Goal: Task Accomplishment & Management: Manage account settings

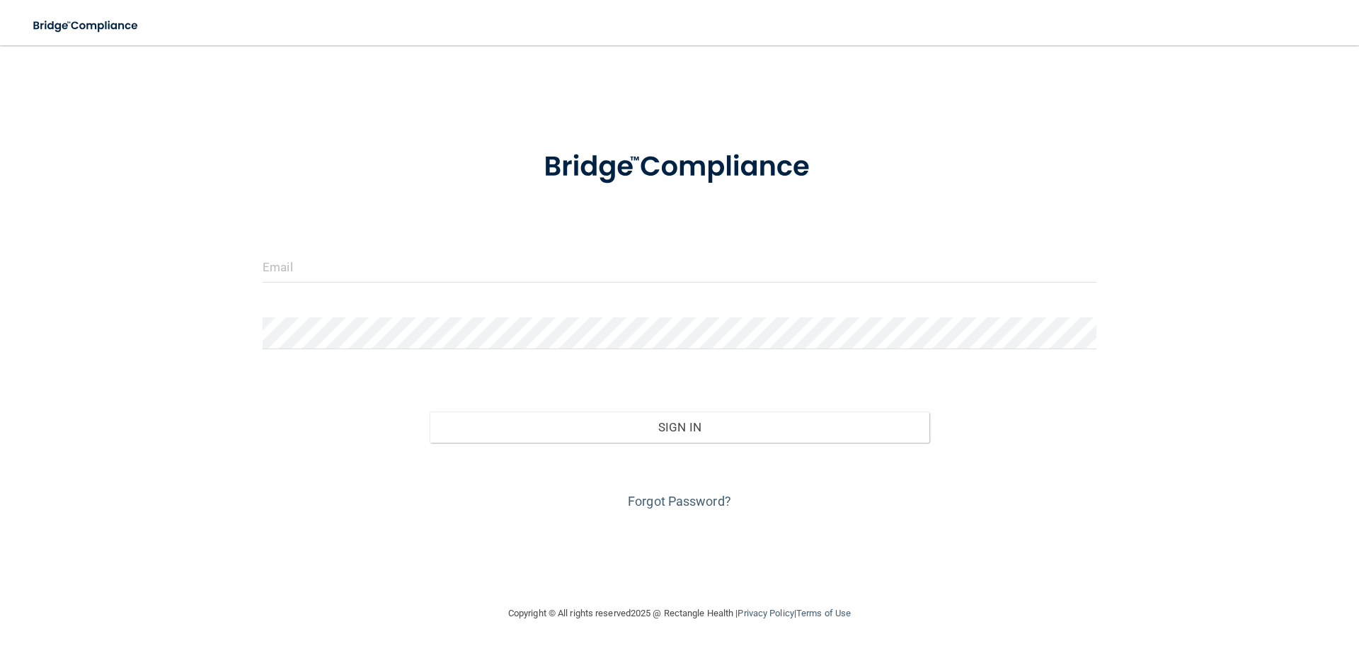
click at [382, 241] on form "Invalid email/password. You don't have permission to access that page. Sign In …" at bounding box center [680, 321] width 834 height 382
click at [351, 261] on input "email" at bounding box center [680, 267] width 834 height 32
type input "[EMAIL_ADDRESS][DOMAIN_NAME]"
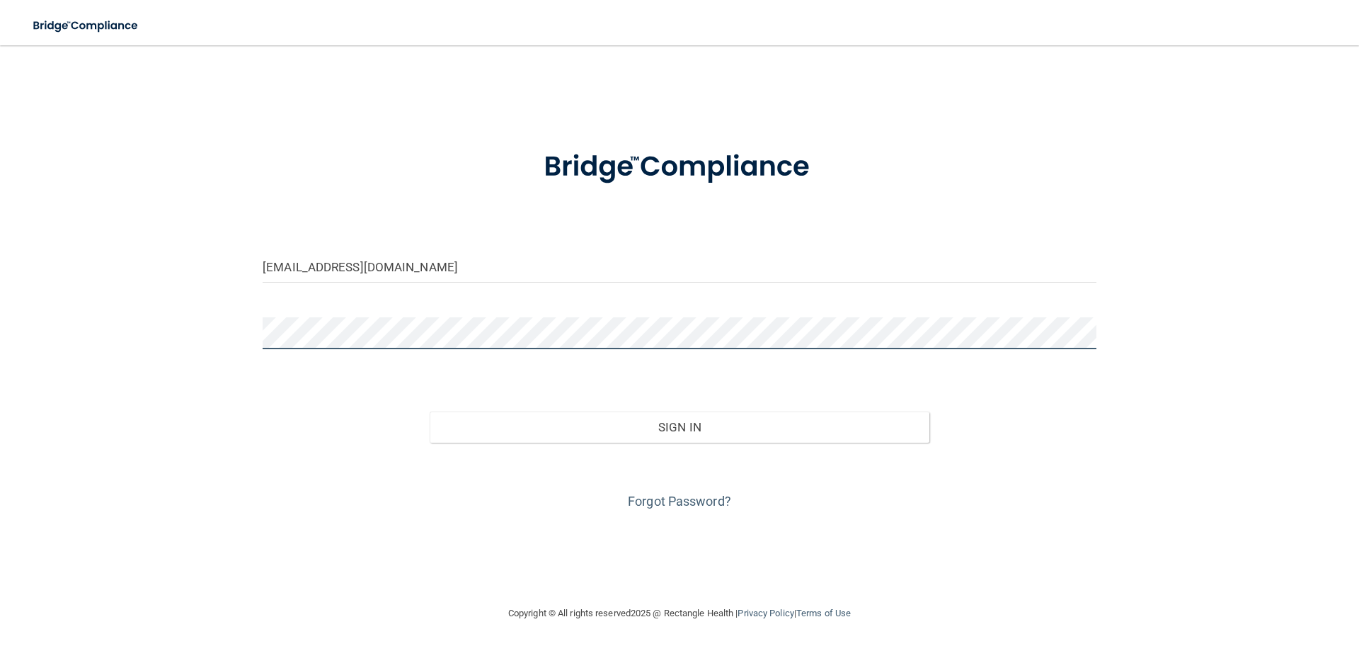
click at [430, 411] on button "Sign In" at bounding box center [680, 426] width 501 height 31
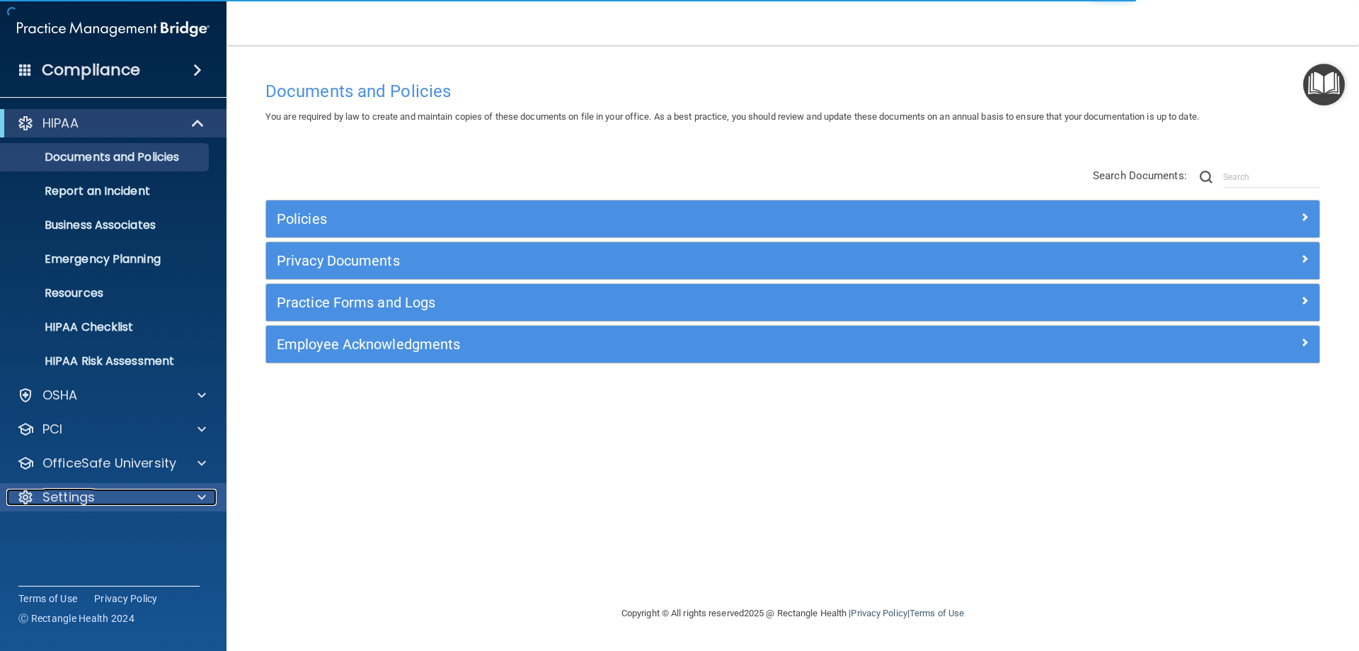
click at [66, 493] on p "Settings" at bounding box center [68, 496] width 52 height 17
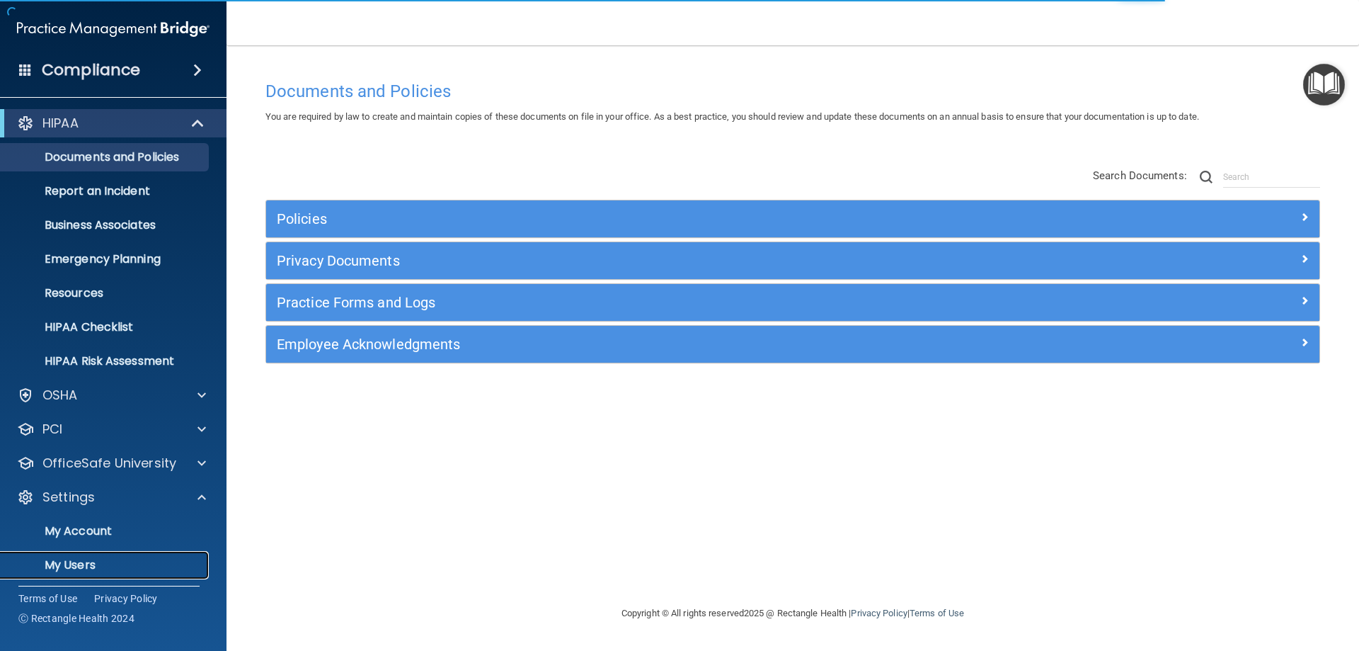
click at [66, 554] on link "My Users" at bounding box center [97, 565] width 223 height 28
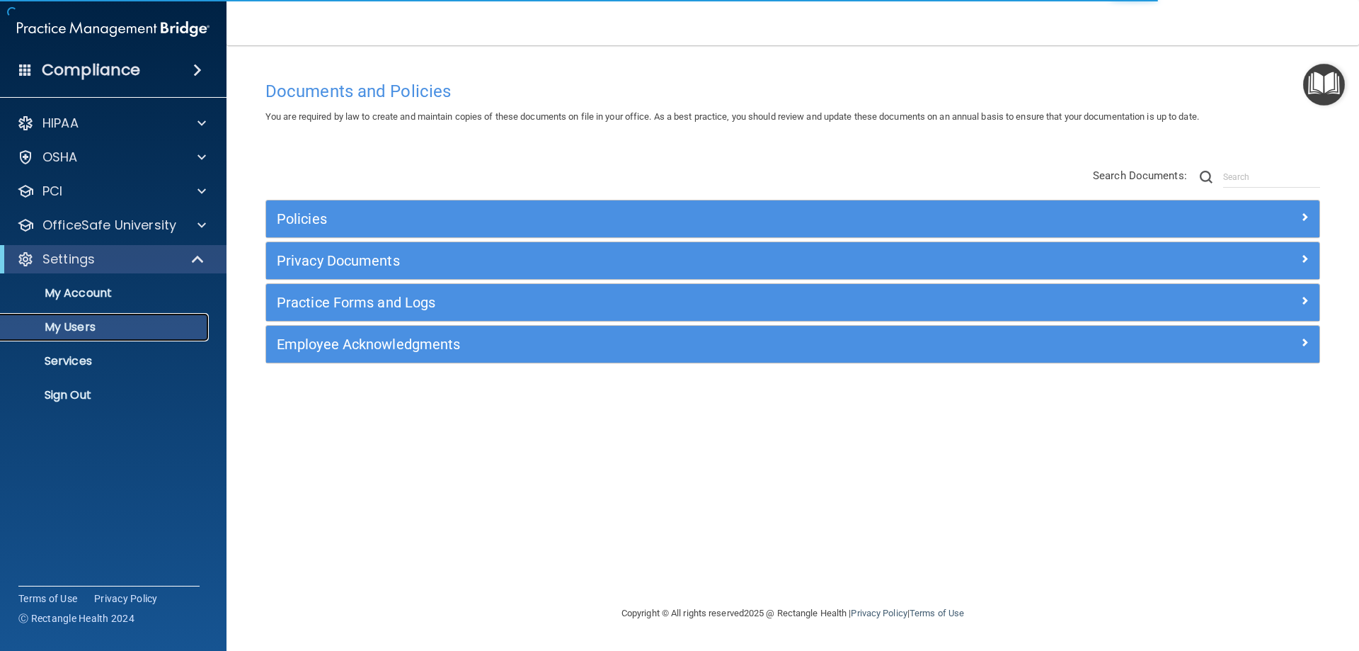
click at [92, 326] on p "My Users" at bounding box center [105, 327] width 193 height 14
select select "20"
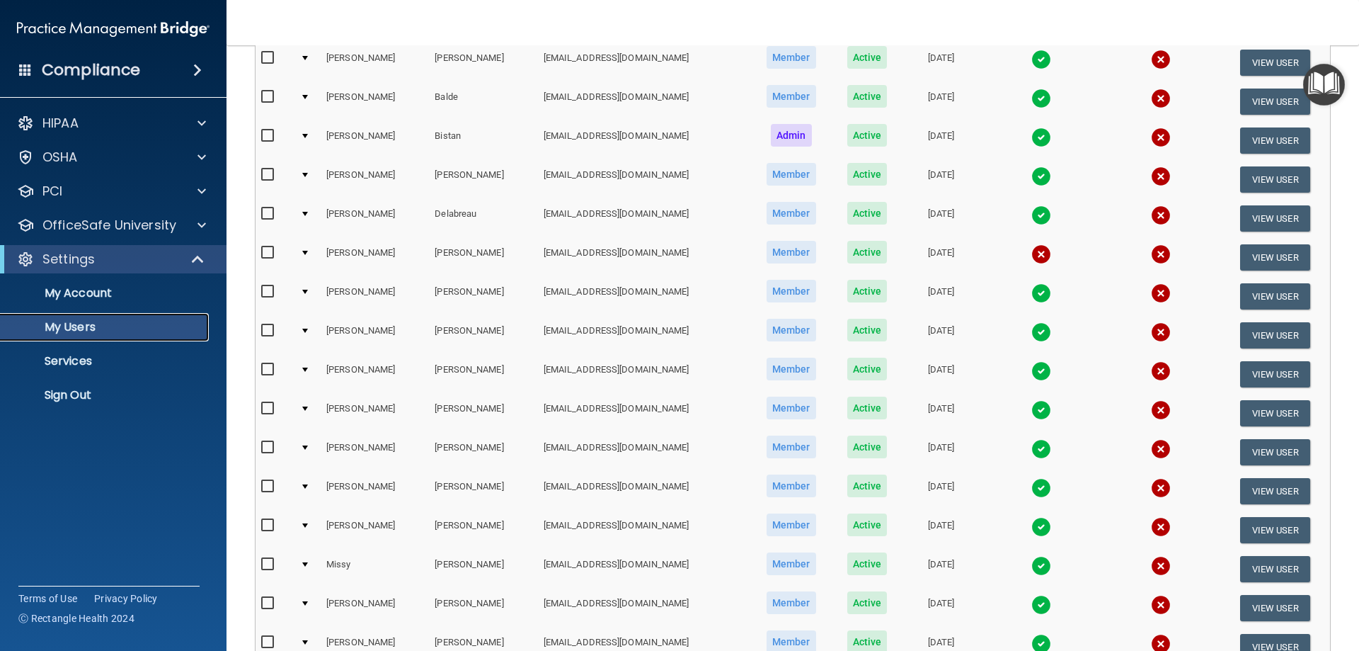
scroll to position [283, 0]
